Goal: Information Seeking & Learning: Learn about a topic

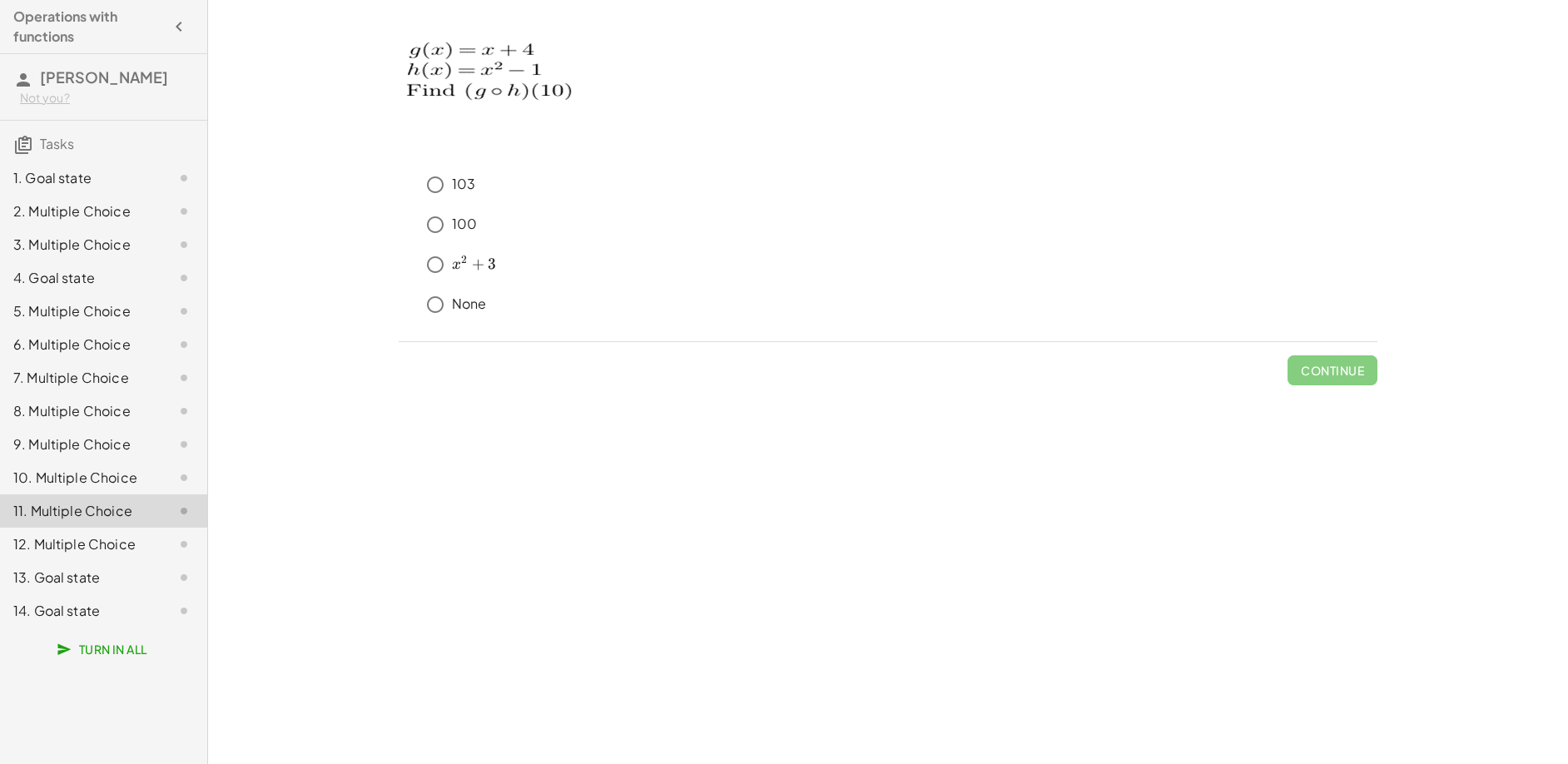
click at [120, 218] on div "2. Multiple Choice" at bounding box center [79, 211] width 134 height 20
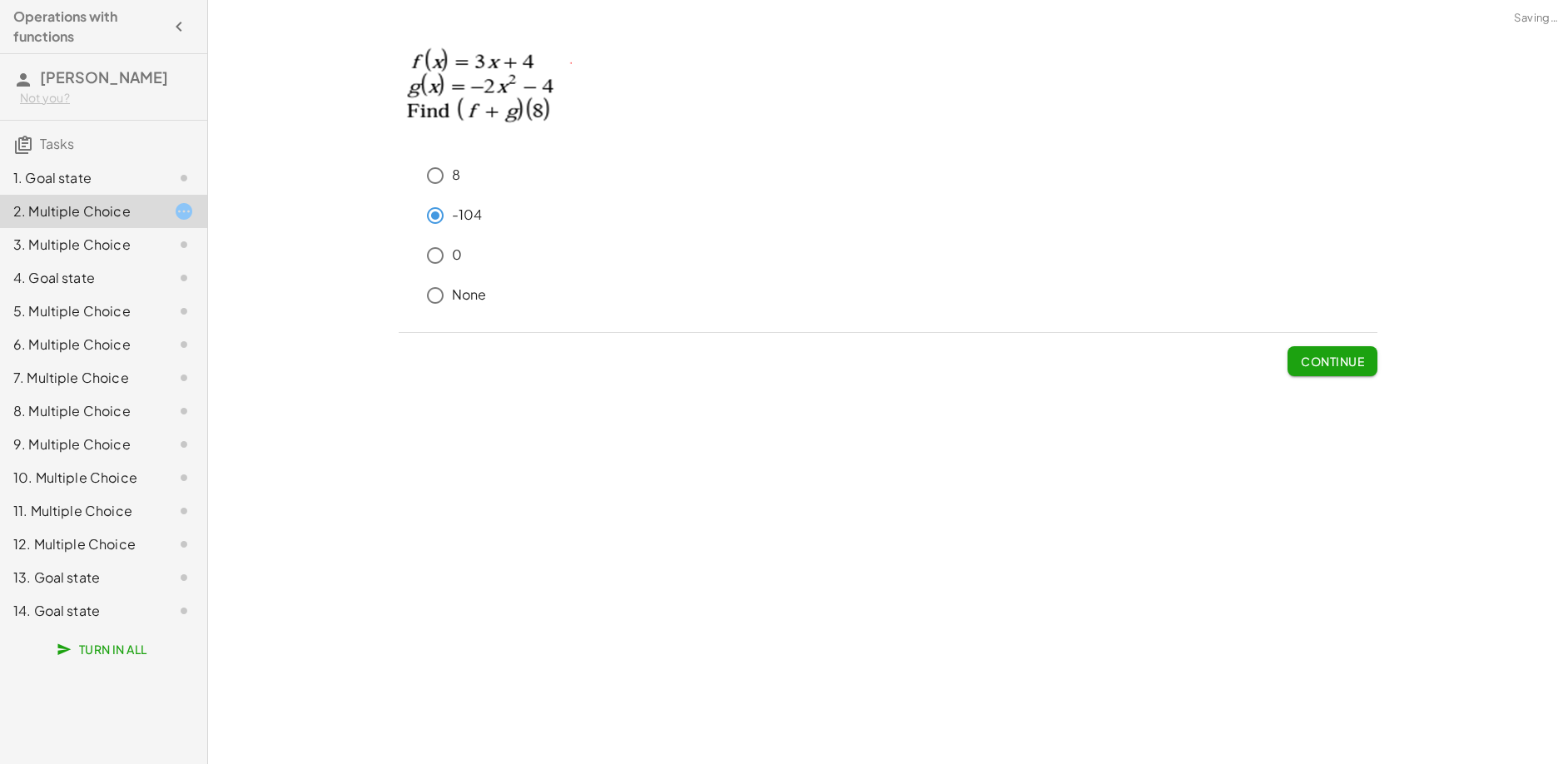
click at [1356, 371] on button "Continue" at bounding box center [1332, 361] width 90 height 30
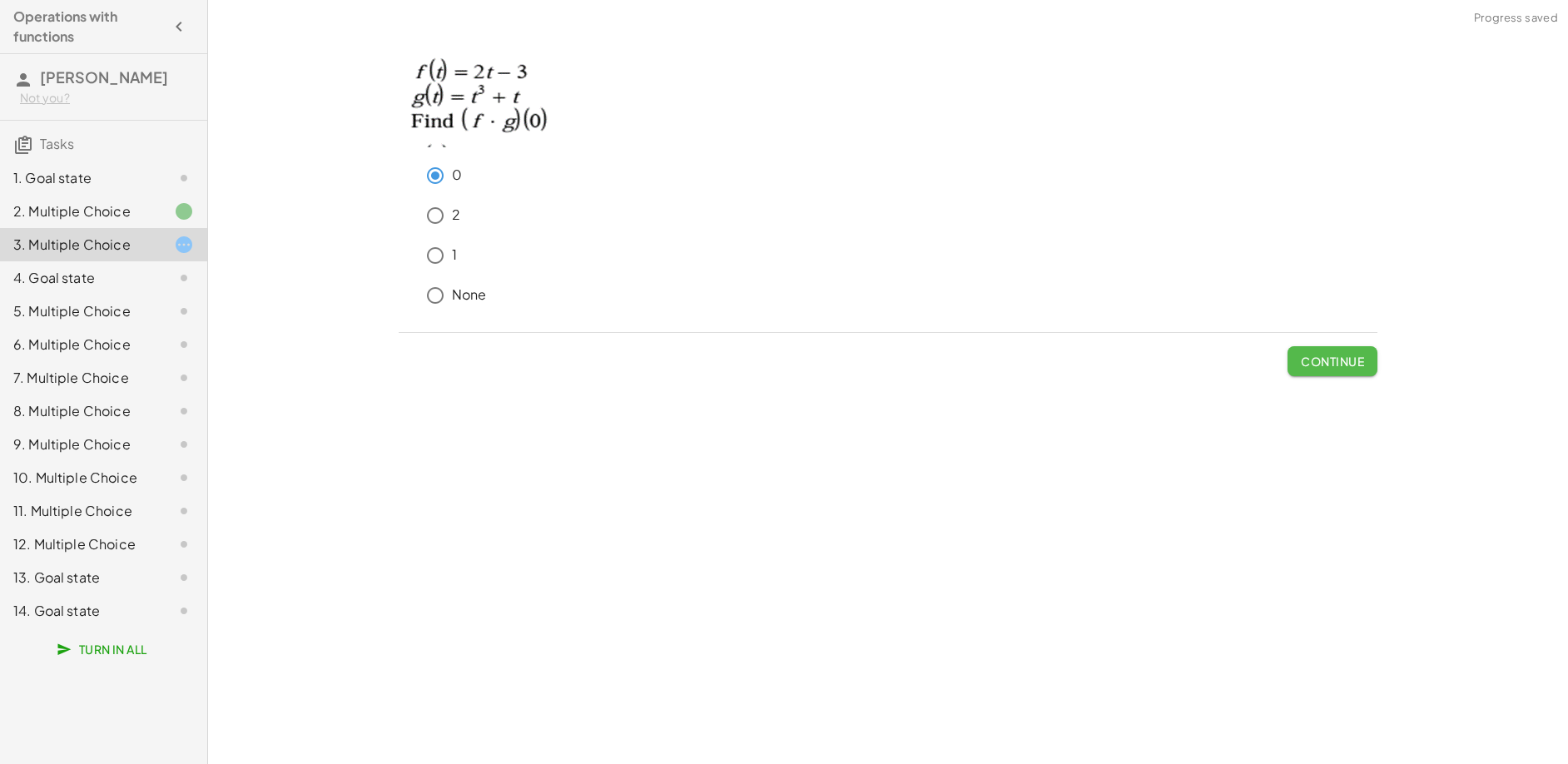
drag, startPoint x: 1328, startPoint y: 369, endPoint x: 1317, endPoint y: 377, distance: 13.6
click at [1327, 369] on button "Continue" at bounding box center [1332, 361] width 90 height 30
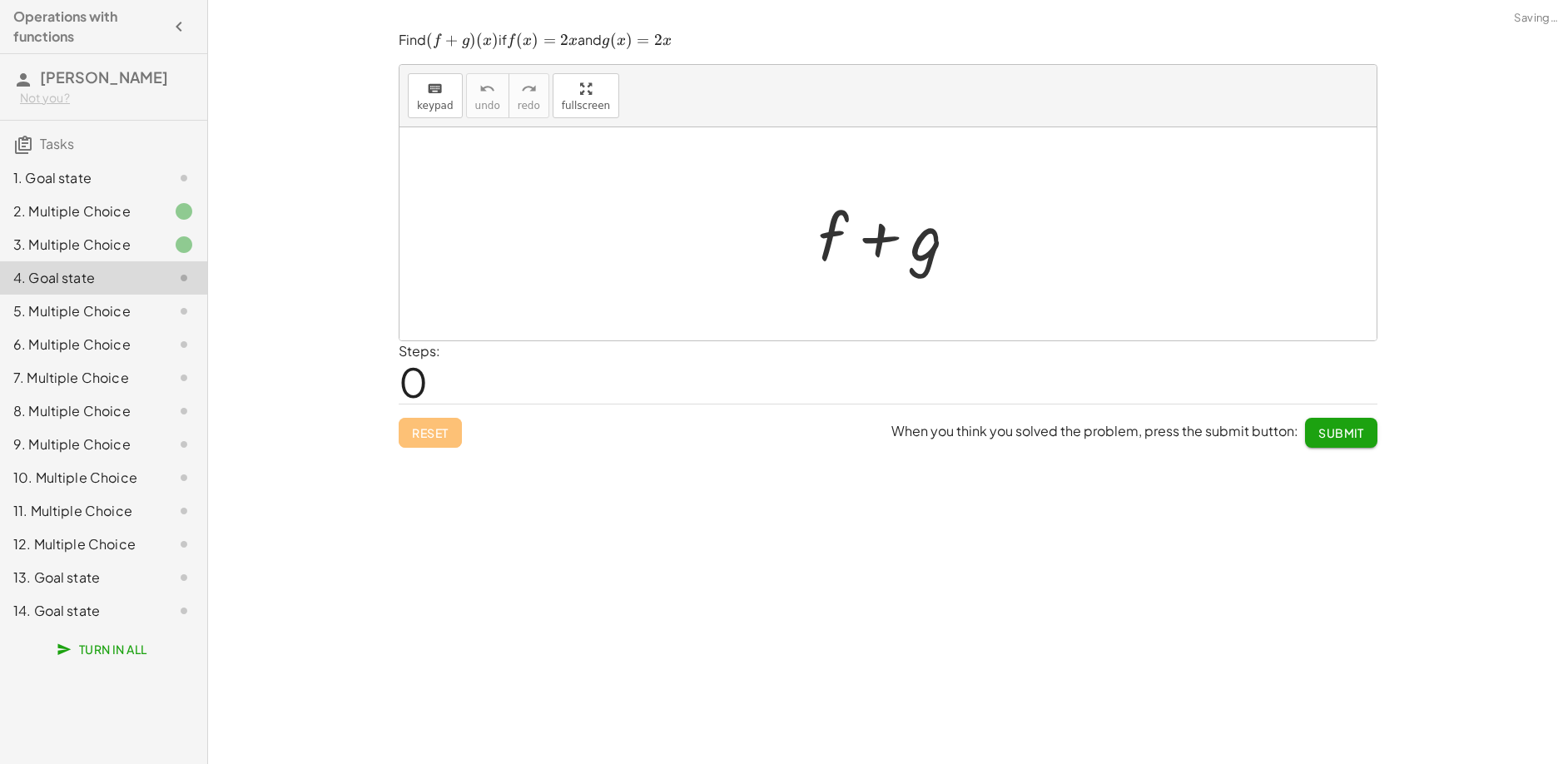
click at [111, 309] on div "5. Multiple Choice" at bounding box center [79, 311] width 134 height 20
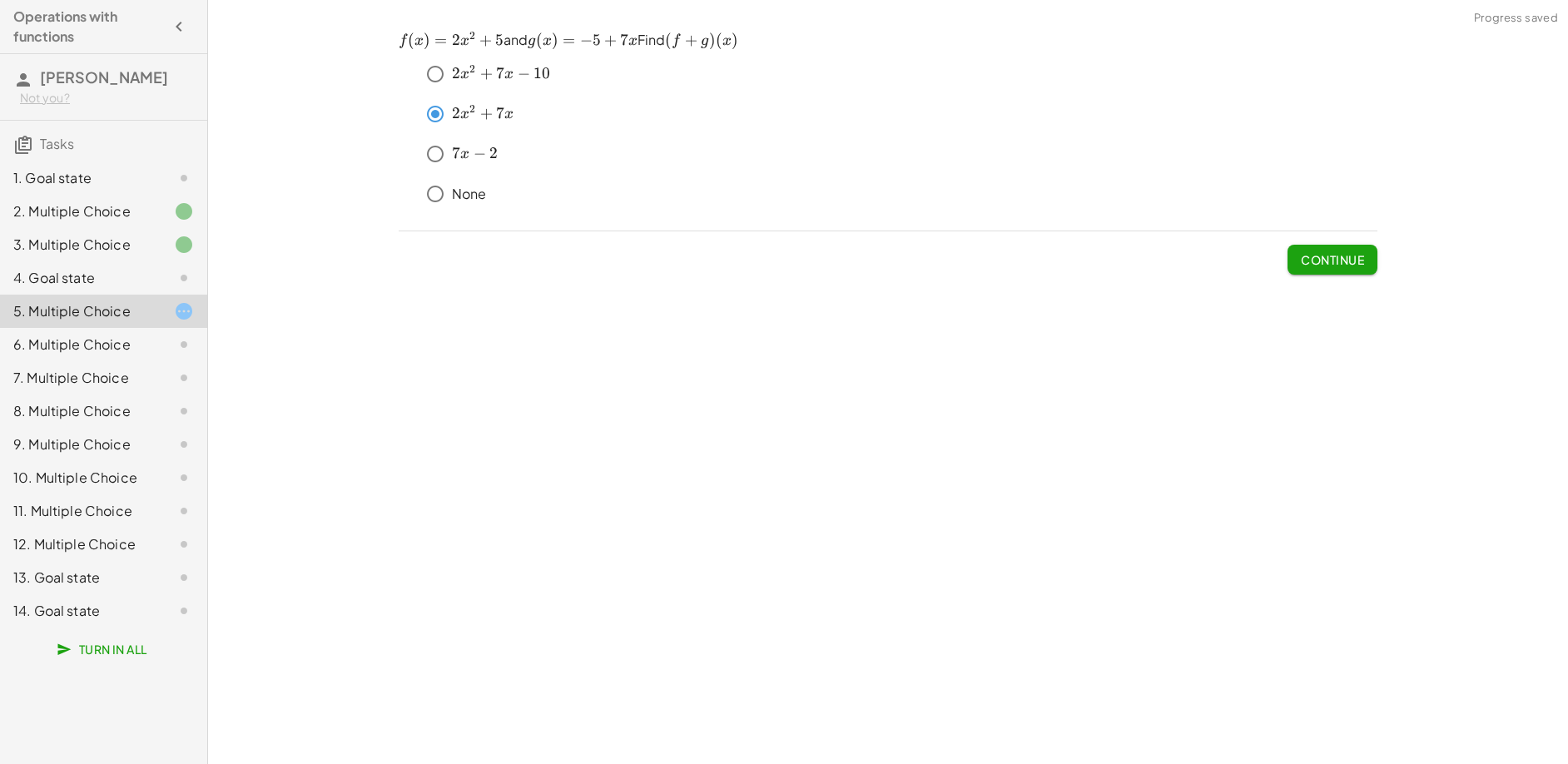
click at [1312, 258] on span "Continue" at bounding box center [1332, 259] width 63 height 15
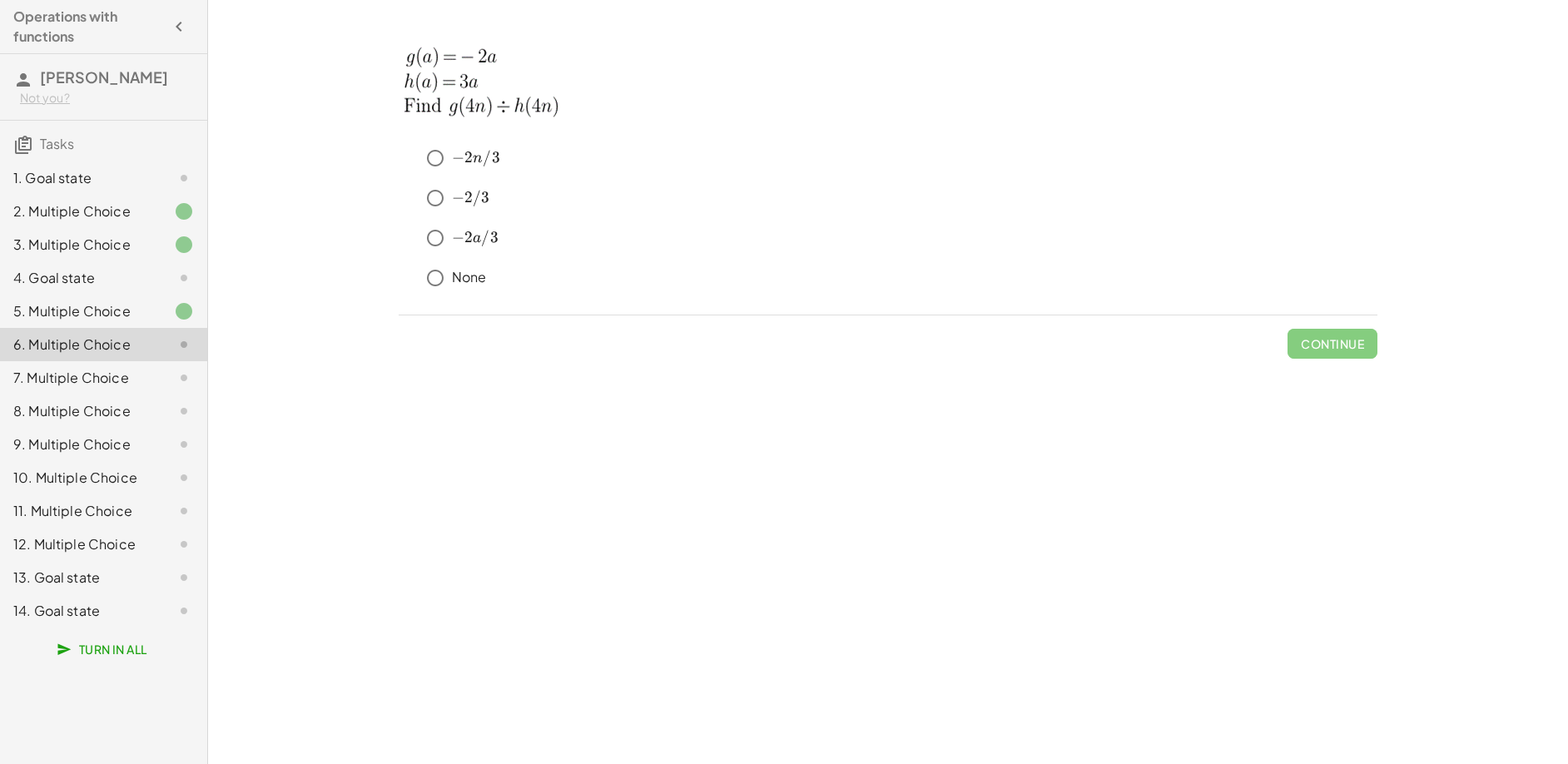
click at [136, 345] on div "6. Multiple Choice" at bounding box center [79, 345] width 134 height 20
click at [1352, 344] on span "Continue" at bounding box center [1332, 343] width 63 height 15
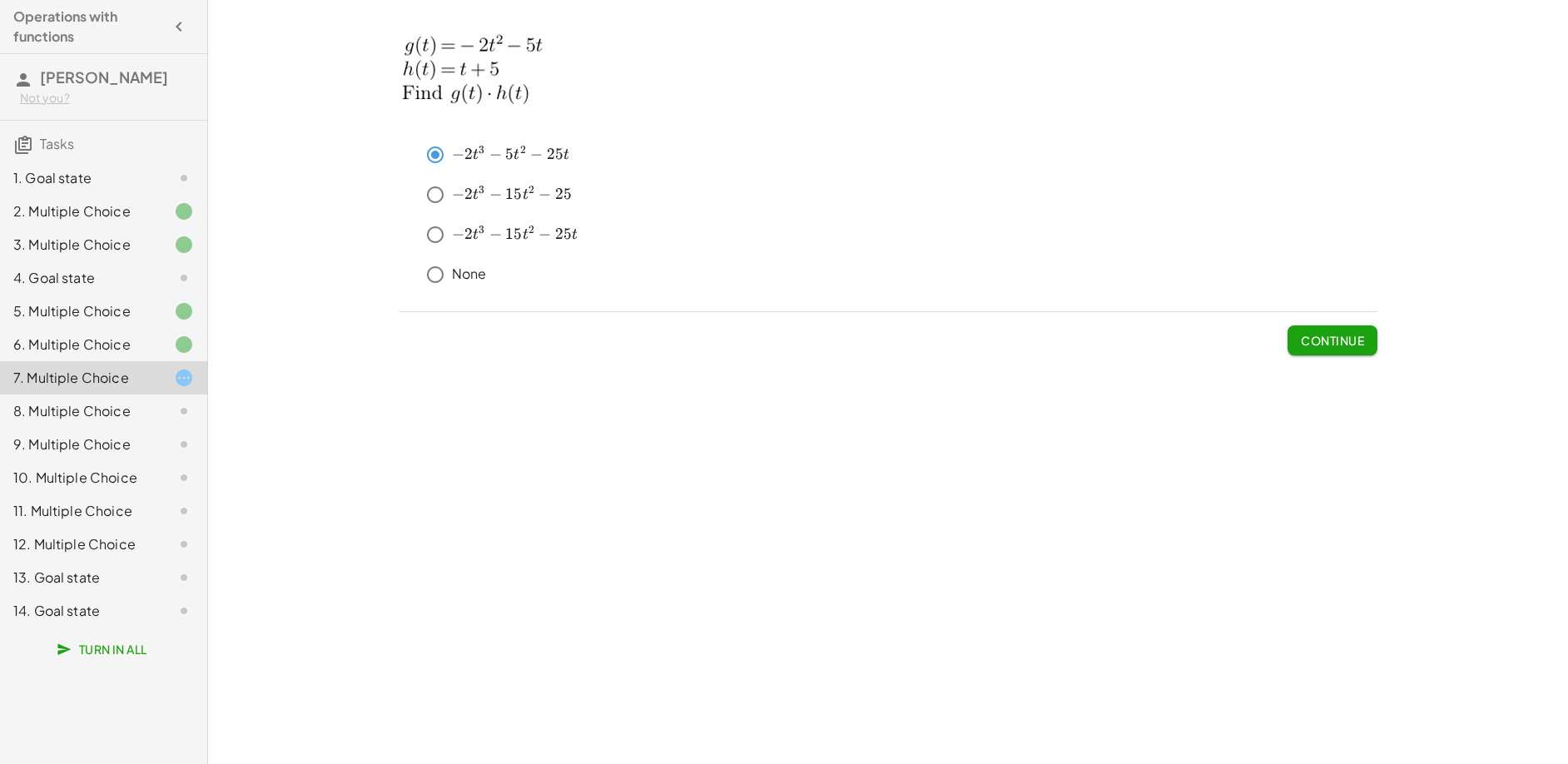
click at [1322, 340] on span "Continue" at bounding box center [1332, 340] width 63 height 15
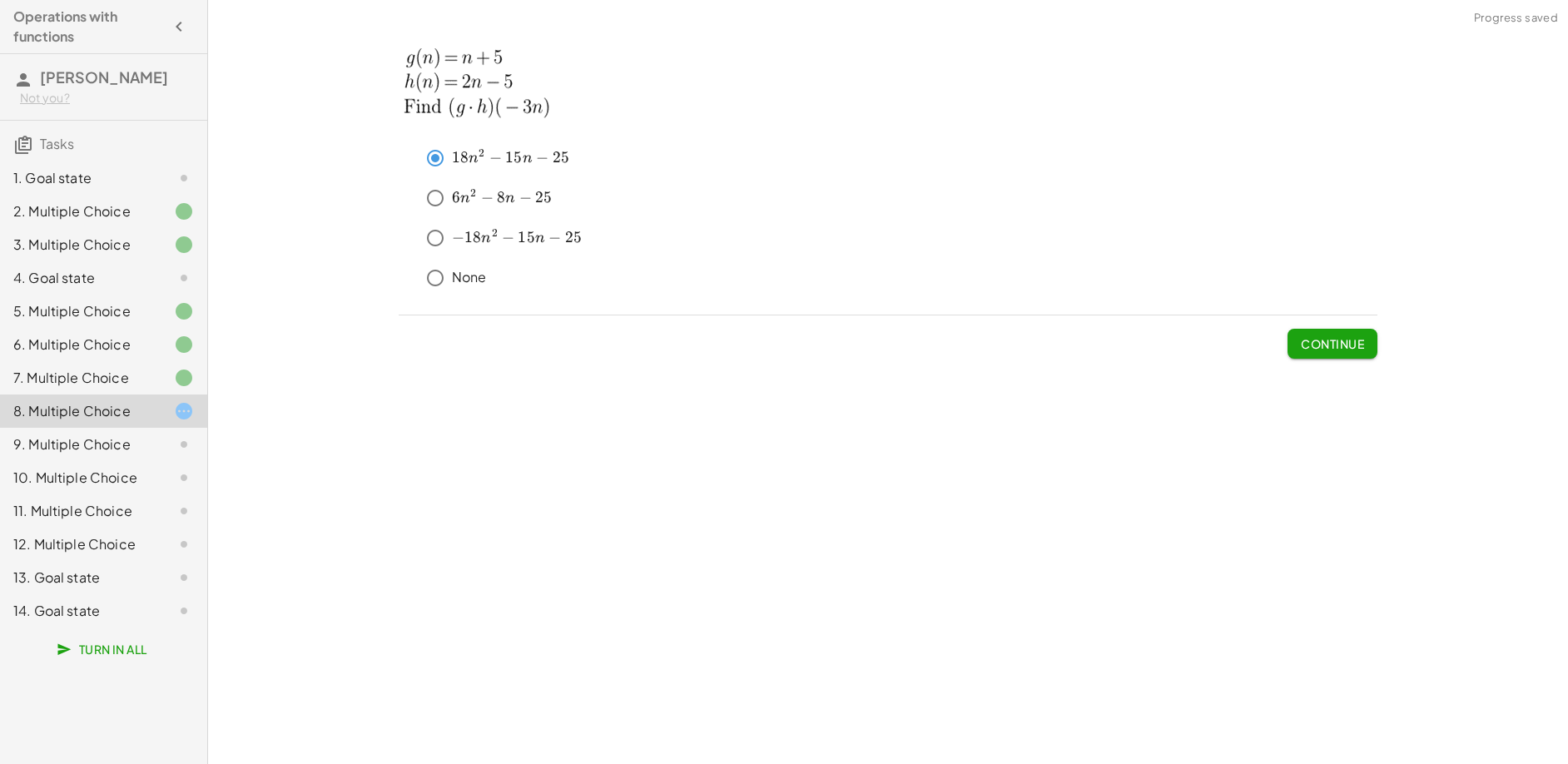
click at [1315, 345] on span "Continue" at bounding box center [1332, 343] width 63 height 15
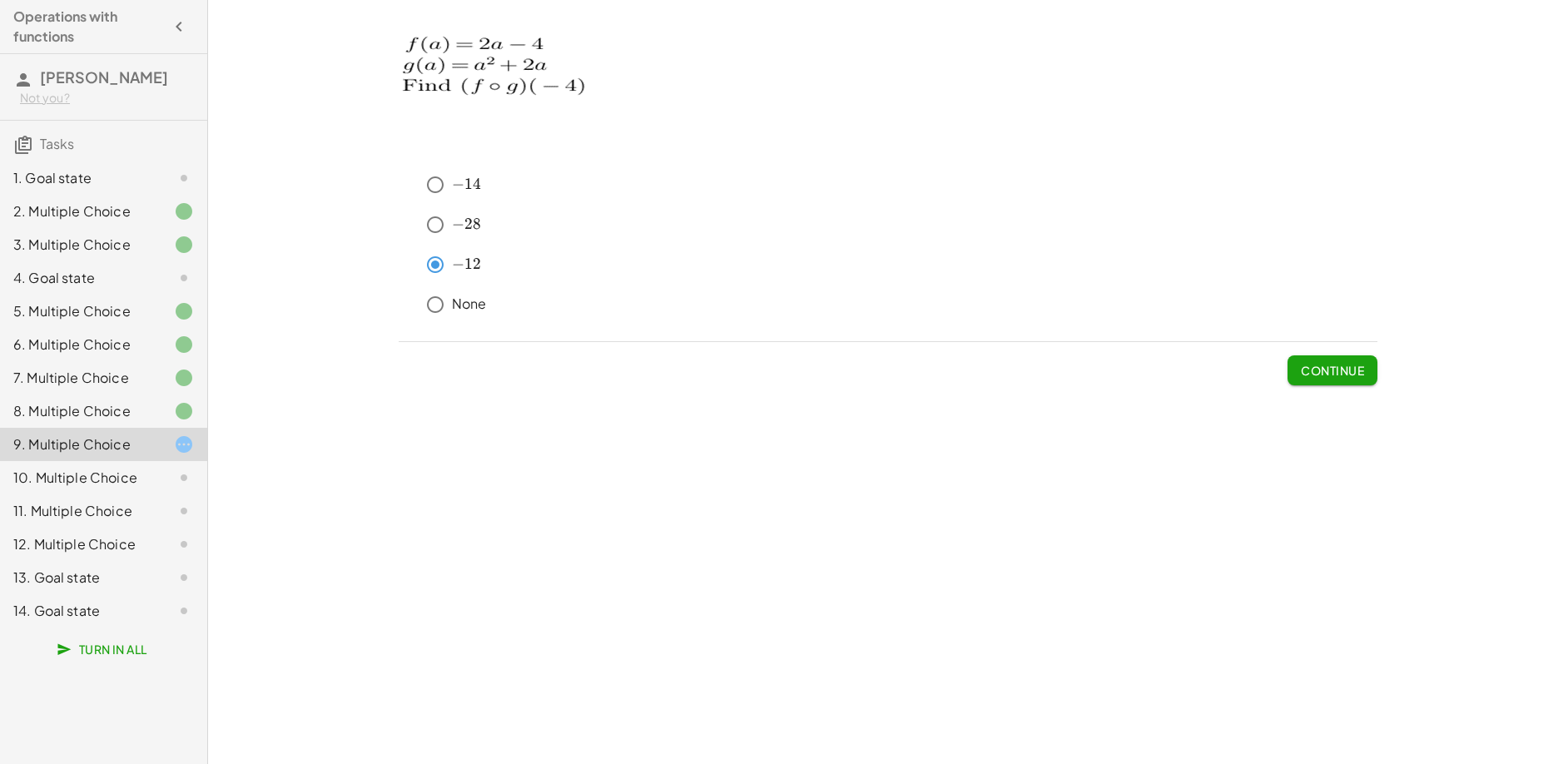
click at [1329, 376] on span "Continue" at bounding box center [1332, 370] width 63 height 15
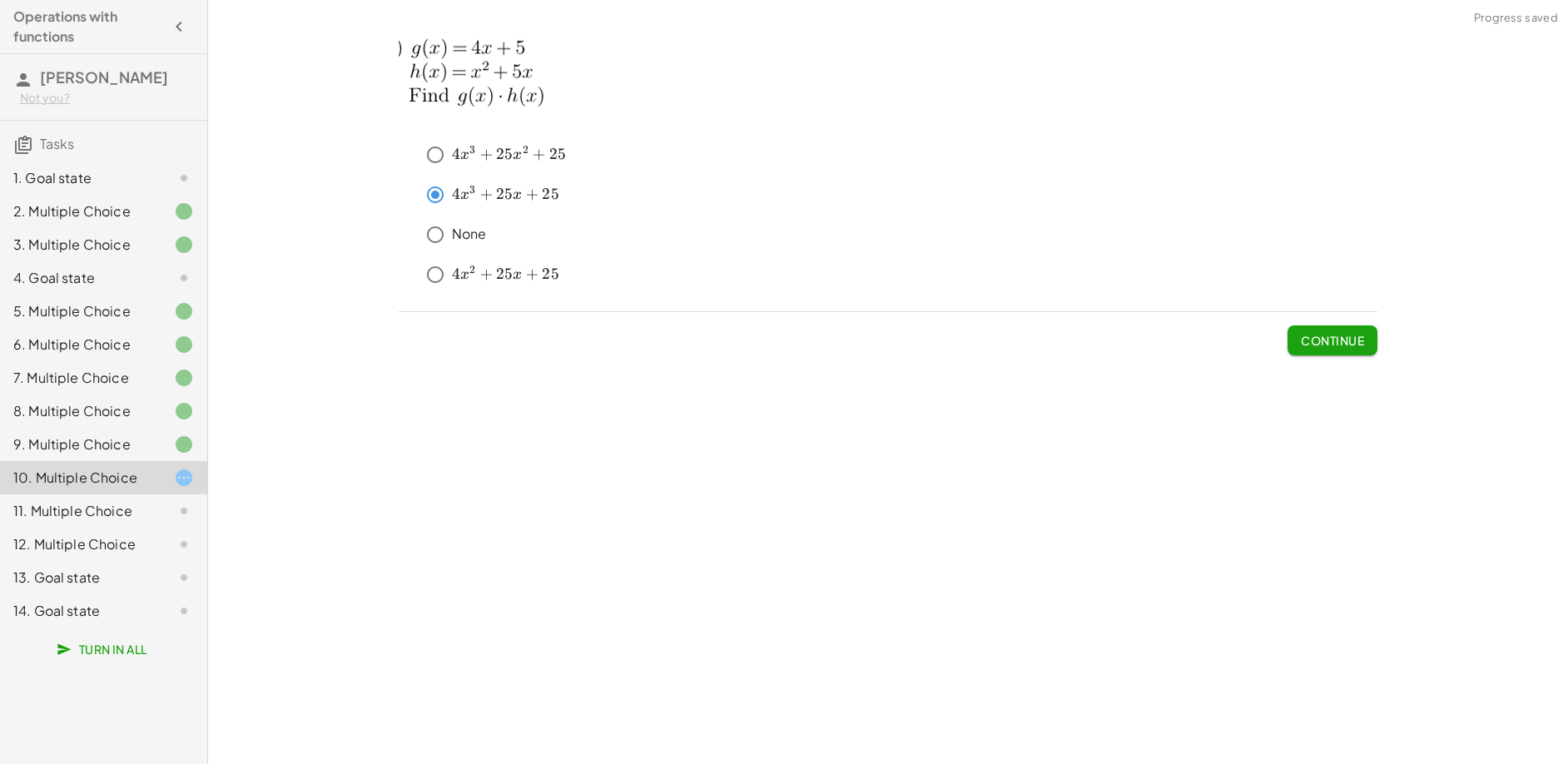
click at [1320, 339] on span "Continue" at bounding box center [1332, 340] width 63 height 15
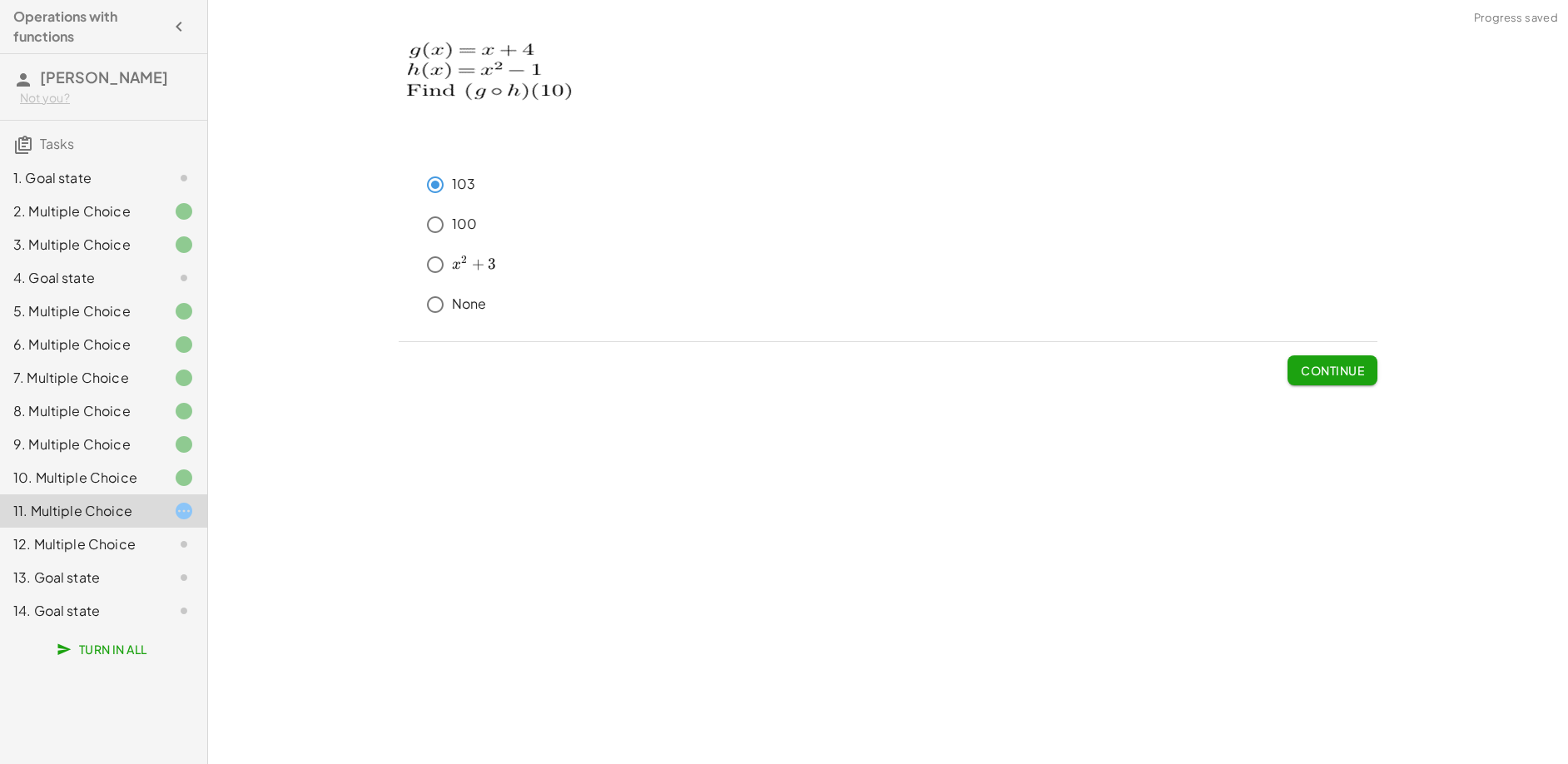
click at [1331, 350] on span "Continue" at bounding box center [1332, 364] width 90 height 44
click at [1329, 371] on span "Continue" at bounding box center [1332, 370] width 63 height 15
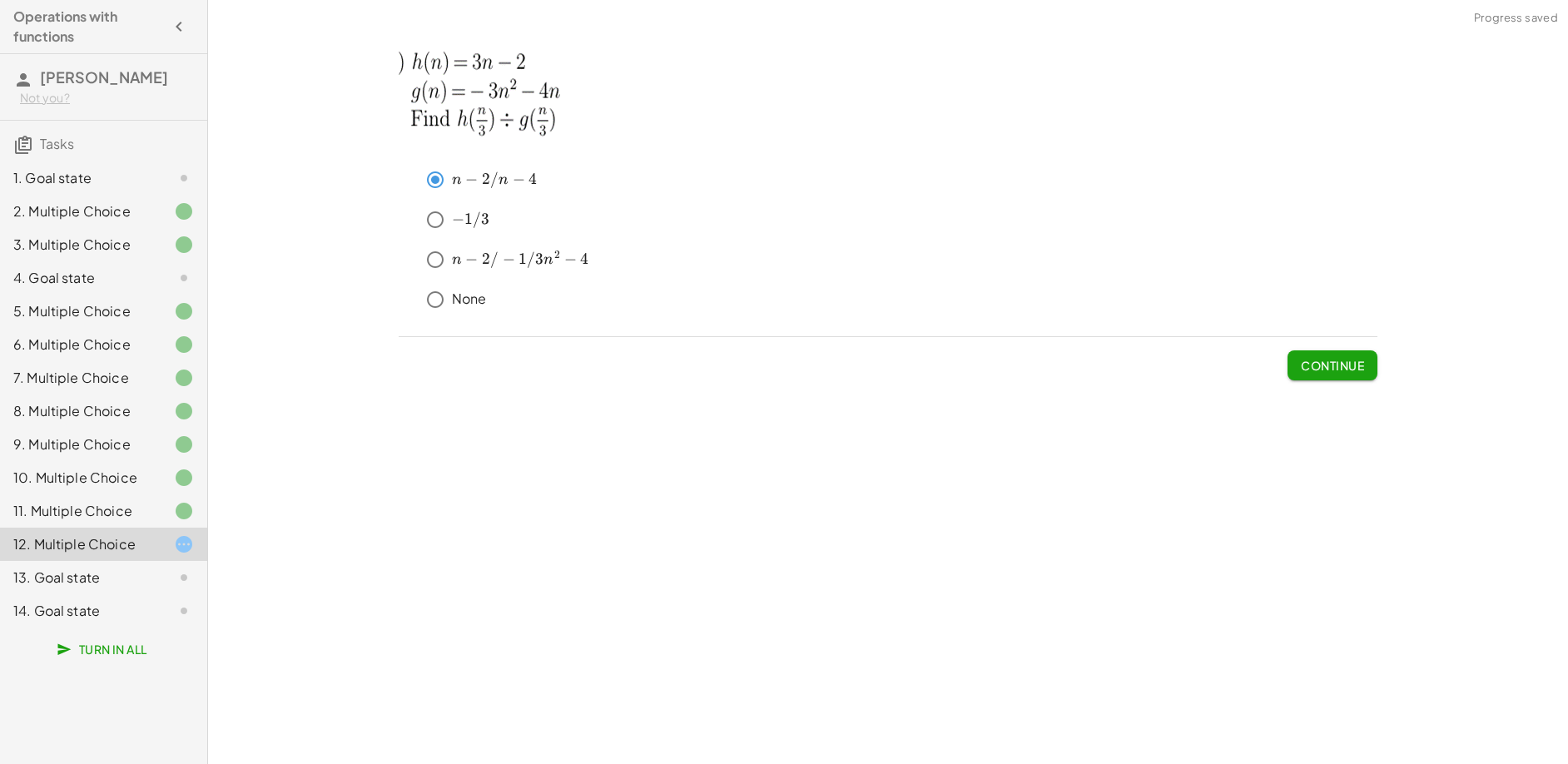
click at [1308, 369] on span "Continue" at bounding box center [1332, 365] width 63 height 15
